Goal: Task Accomplishment & Management: Complete application form

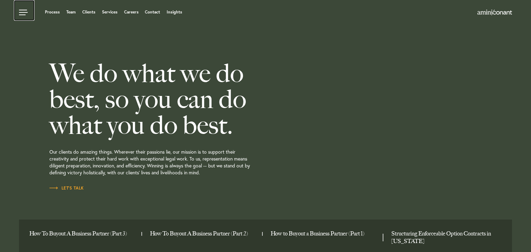
click at [21, 14] on link at bounding box center [24, 10] width 21 height 21
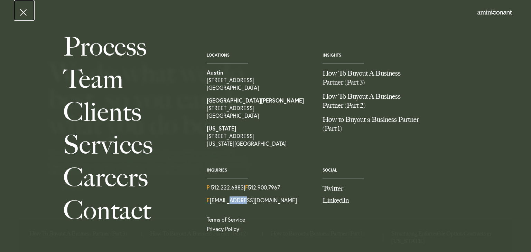
click at [18, 13] on link at bounding box center [24, 10] width 21 height 21
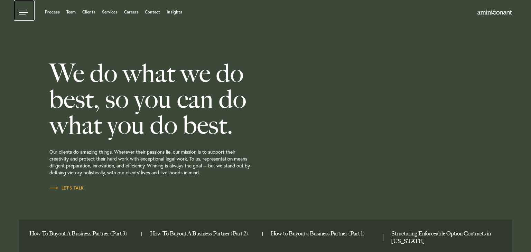
click at [24, 11] on link at bounding box center [24, 10] width 21 height 21
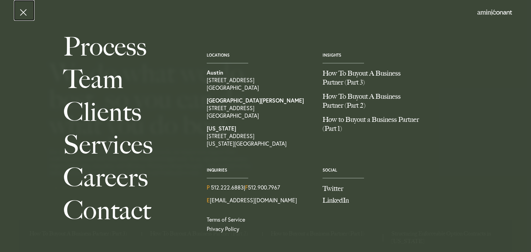
click at [22, 13] on link at bounding box center [24, 10] width 21 height 21
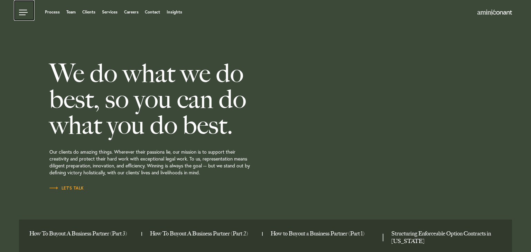
click at [25, 12] on link at bounding box center [24, 10] width 21 height 21
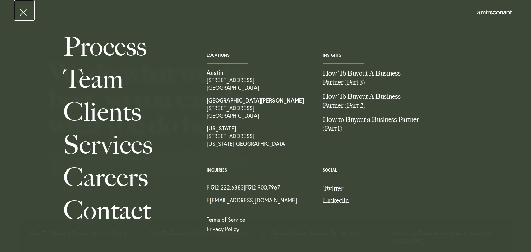
click at [25, 15] on link at bounding box center [24, 10] width 21 height 21
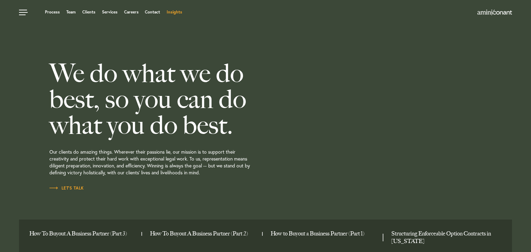
click at [171, 12] on link "Insights" at bounding box center [174, 12] width 16 height 4
click at [58, 187] on span "Let’s Talk" at bounding box center [66, 188] width 35 height 4
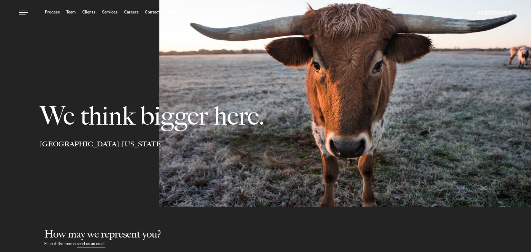
select select "Austin"
select select "Business and Civil Litigation"
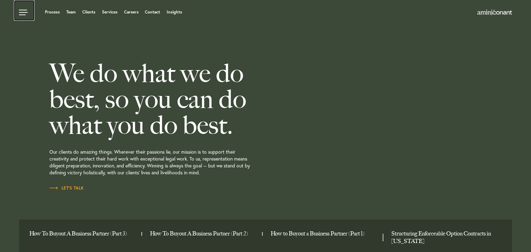
click at [27, 13] on link at bounding box center [24, 10] width 21 height 21
